Goal: Task Accomplishment & Management: Use online tool/utility

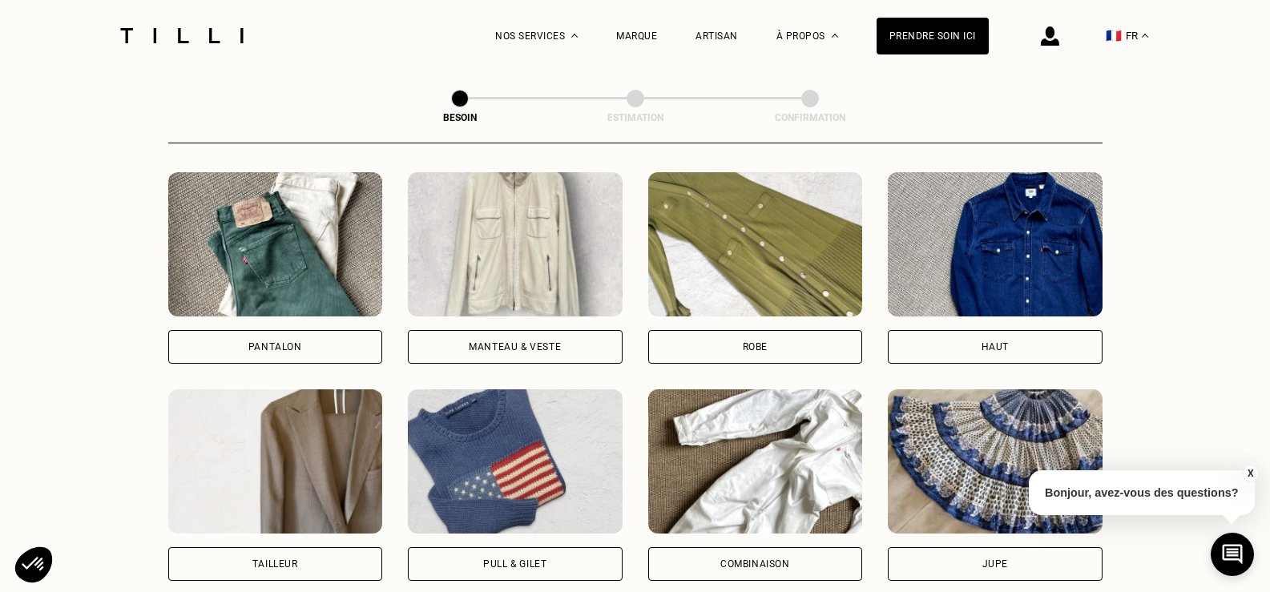
scroll to position [764, 0]
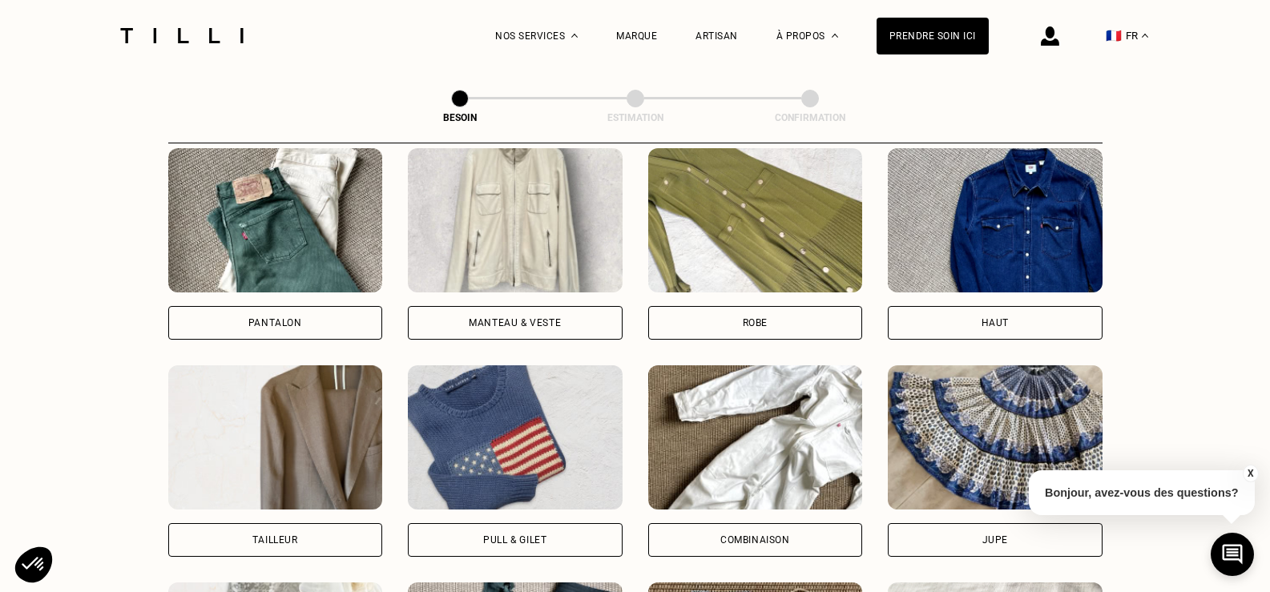
click at [584, 523] on div "Pull & gilet" at bounding box center [515, 540] width 215 height 34
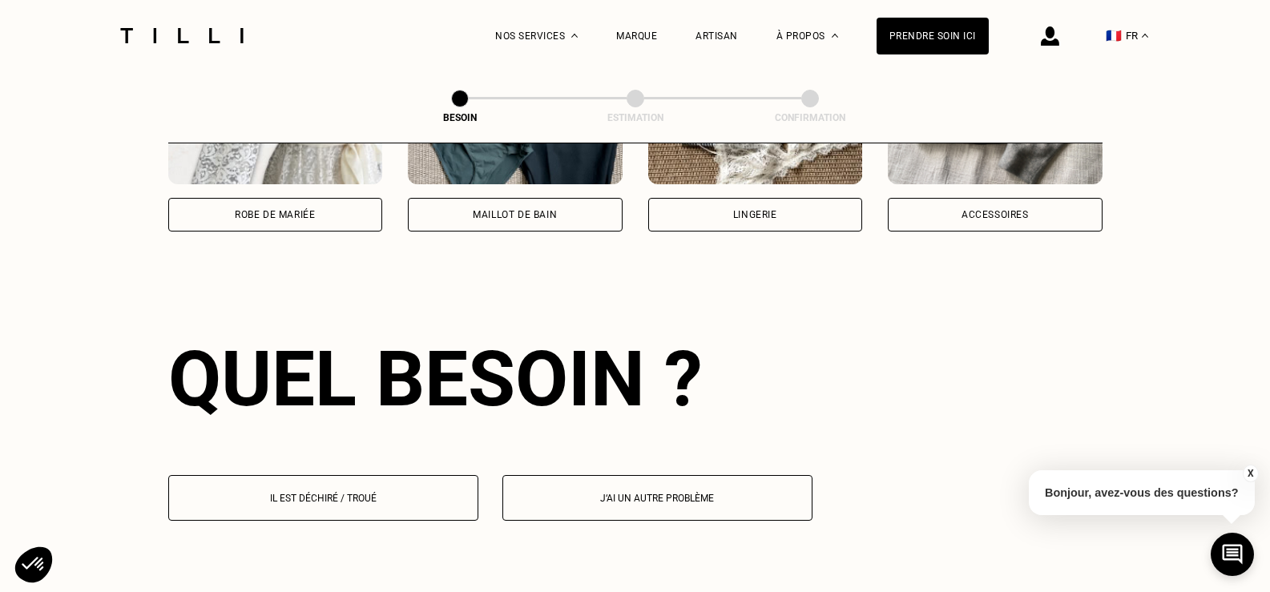
scroll to position [1396, 0]
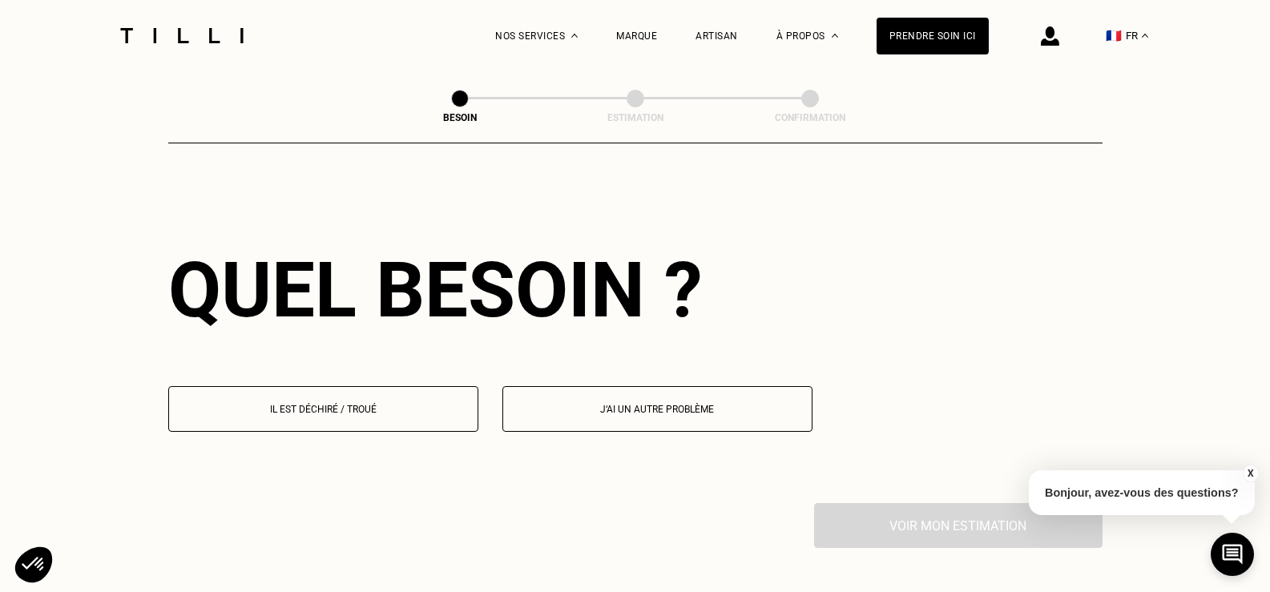
click at [559, 404] on p "J‘ai un autre problème" at bounding box center [657, 409] width 292 height 11
select select "FR"
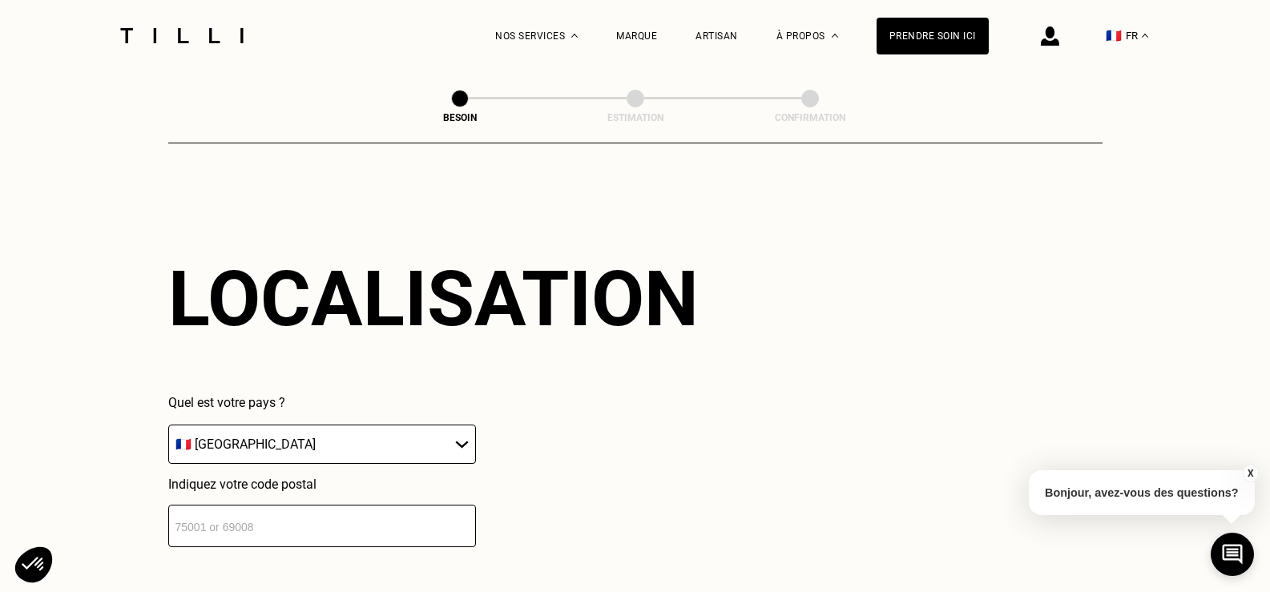
scroll to position [1708, 0]
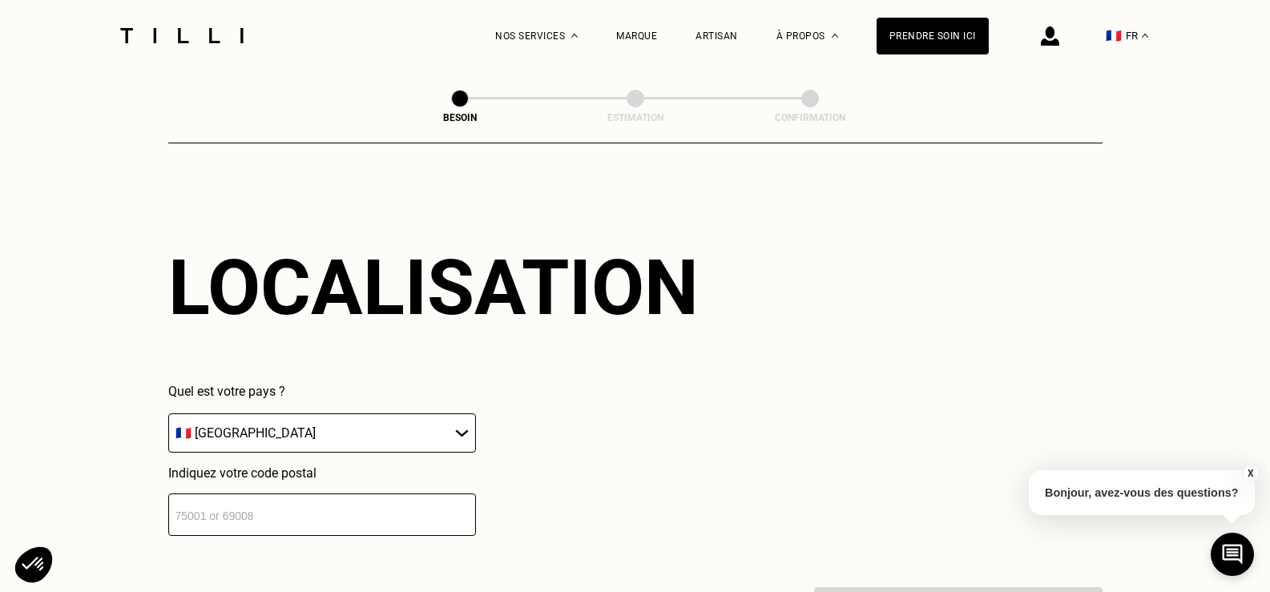
click at [317, 501] on input "number" at bounding box center [322, 515] width 308 height 42
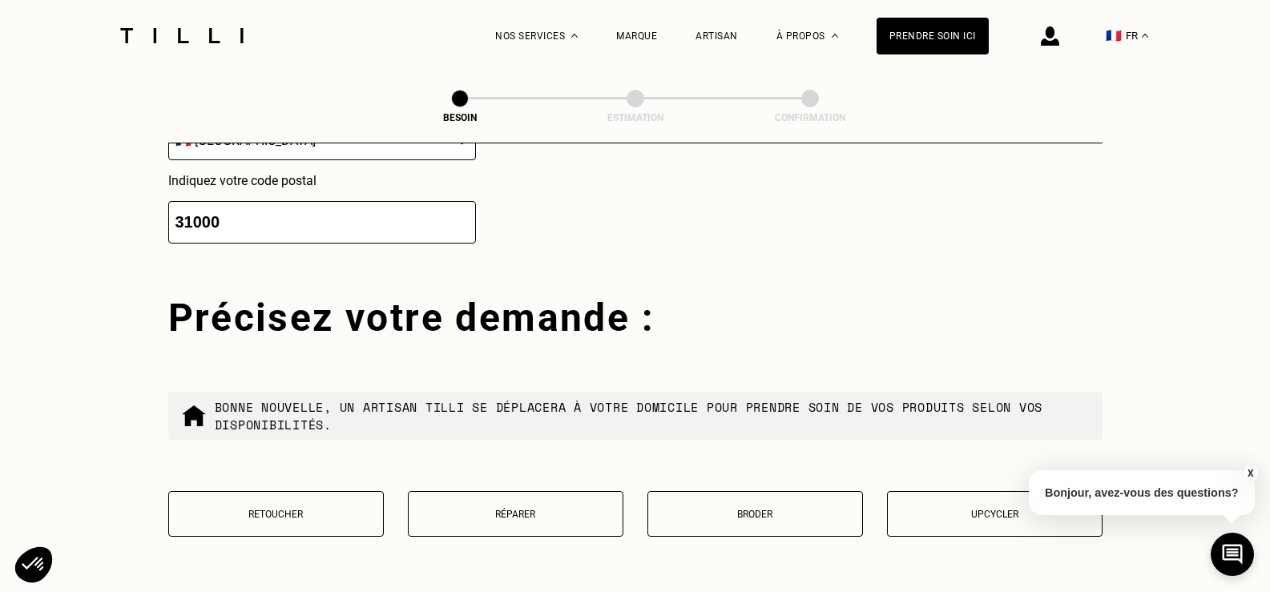
scroll to position [2026, 0]
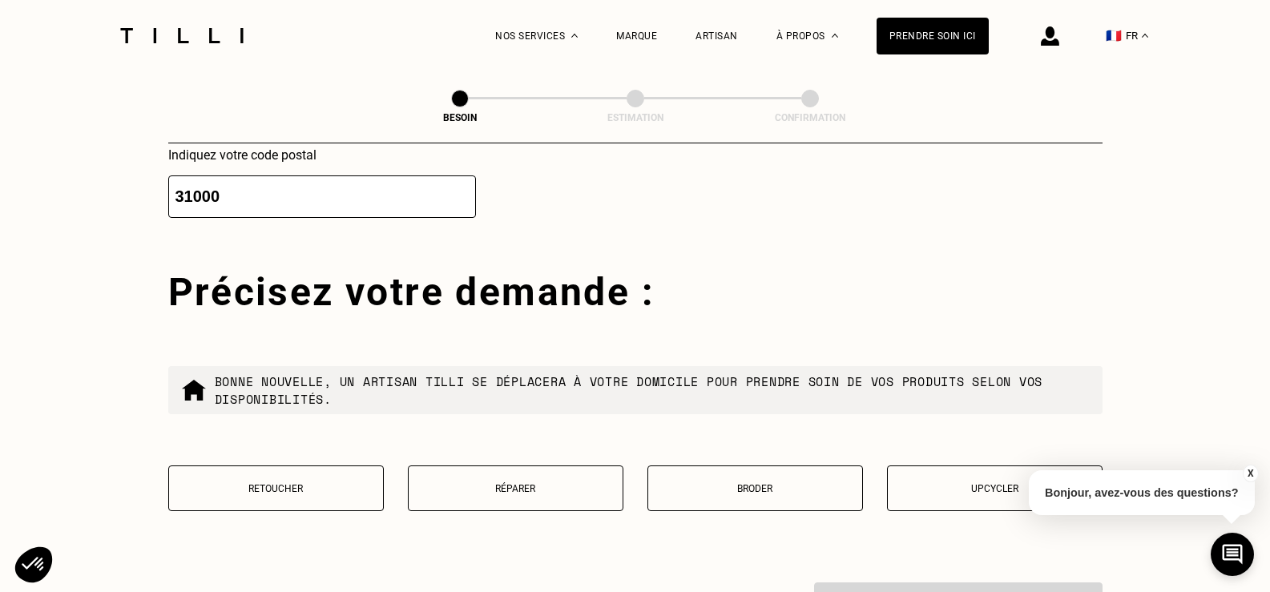
type input "31000"
click at [546, 483] on p "Réparer" at bounding box center [516, 488] width 198 height 11
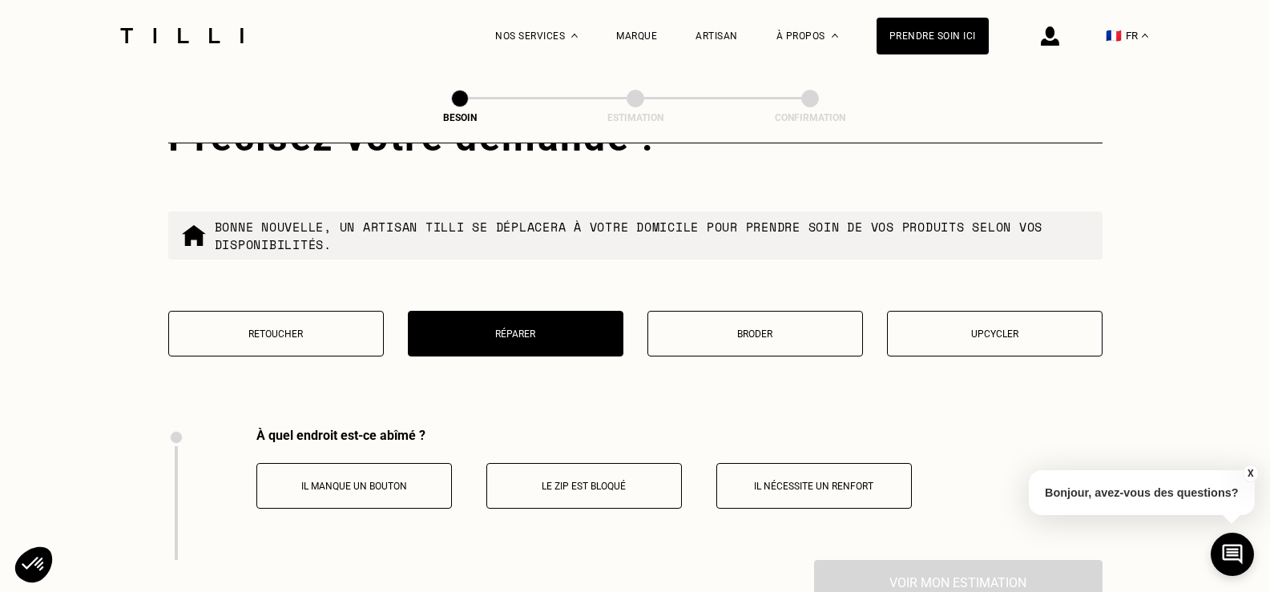
scroll to position [2180, 0]
